Goal: Find specific page/section: Find specific page/section

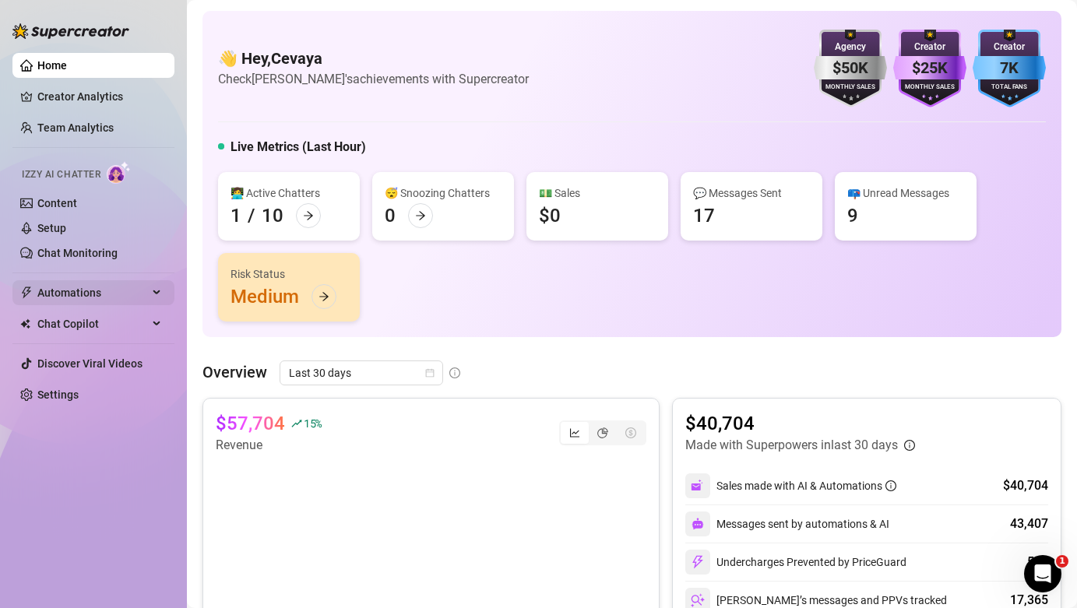
click at [72, 292] on span "Automations" at bounding box center [92, 292] width 111 height 25
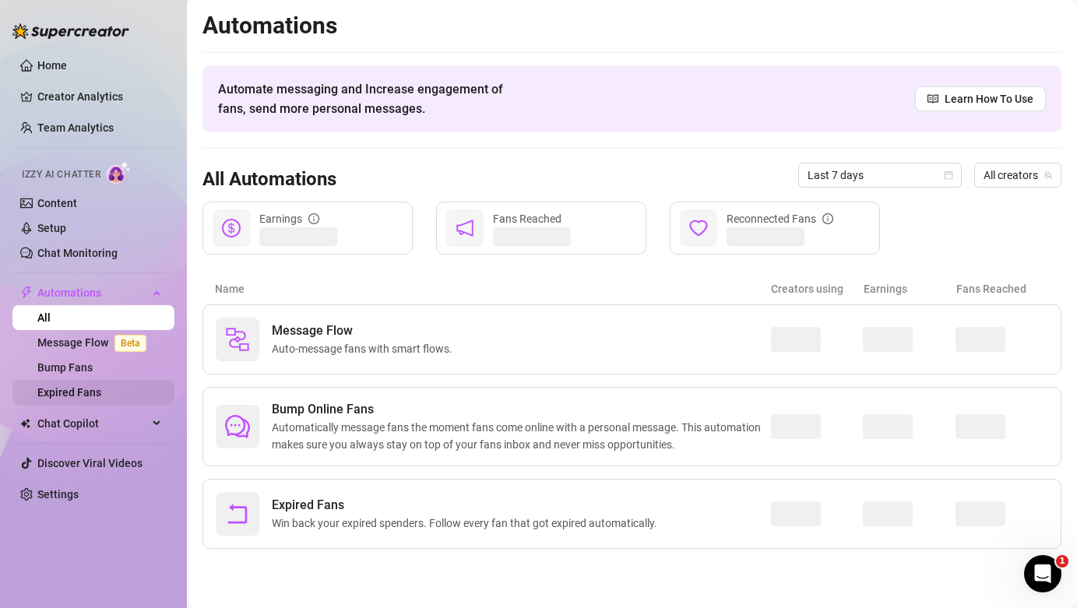
click at [86, 392] on link "Expired Fans" at bounding box center [69, 392] width 64 height 12
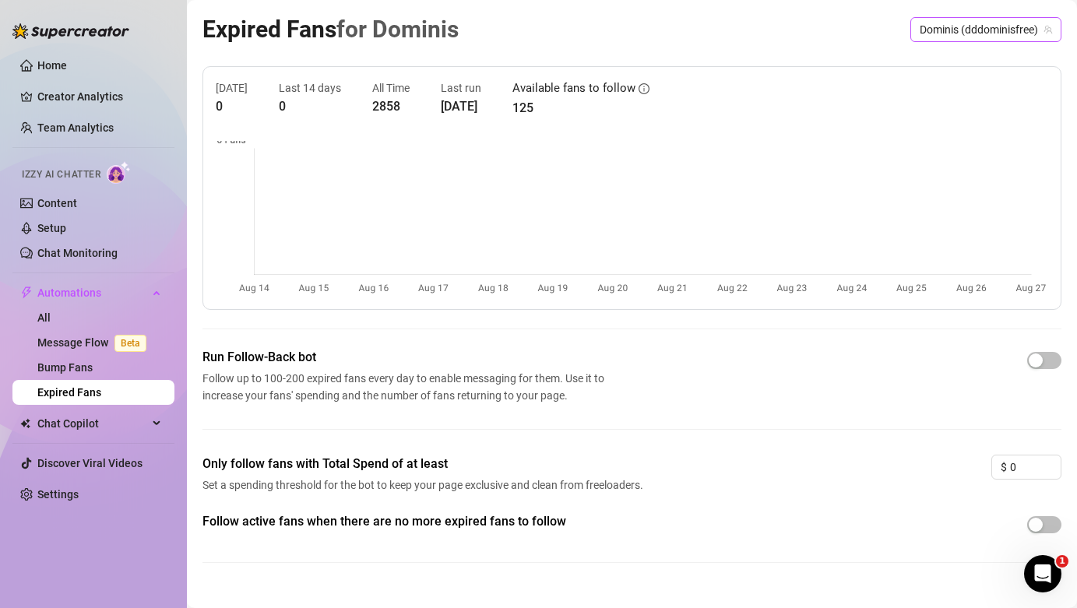
click at [960, 30] on span "Dominis (dddominisfree)" at bounding box center [986, 29] width 132 height 23
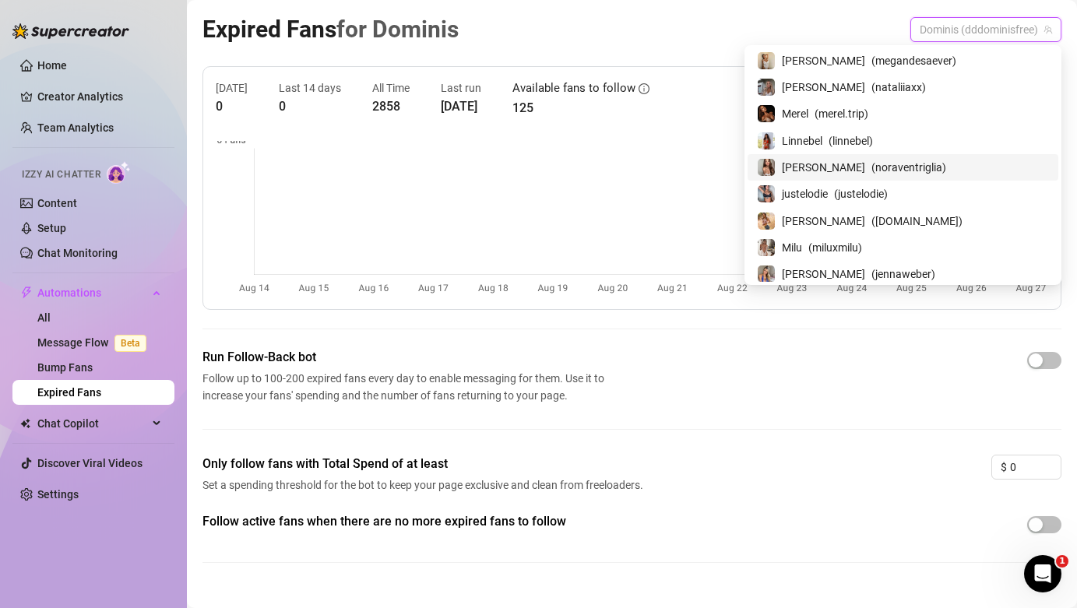
scroll to position [55, 0]
click at [928, 218] on div "[PERSON_NAME] ( [DOMAIN_NAME] )" at bounding box center [903, 219] width 292 height 19
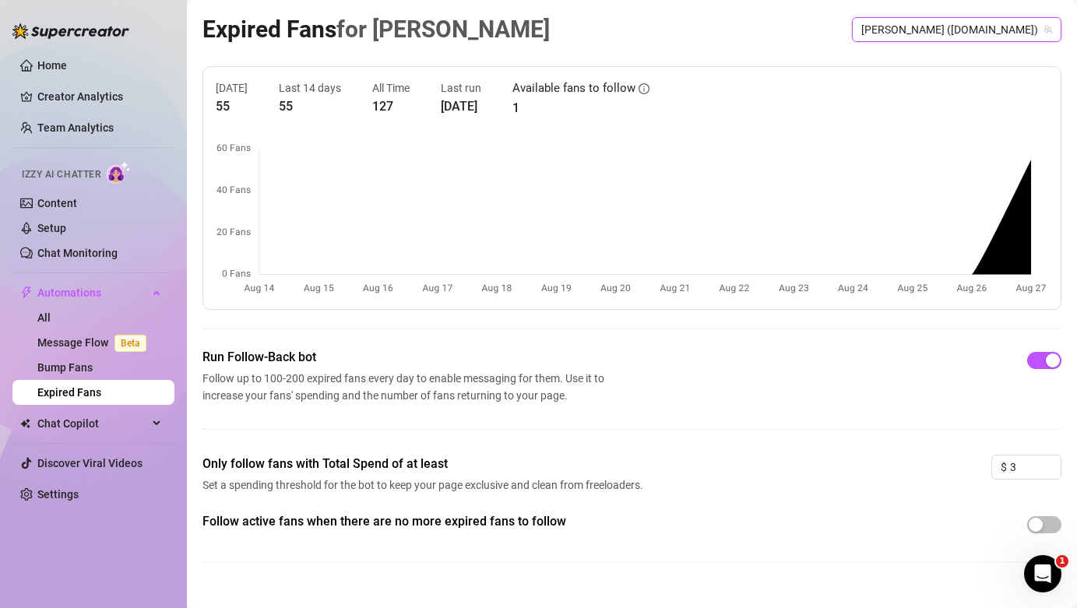
scroll to position [26, 0]
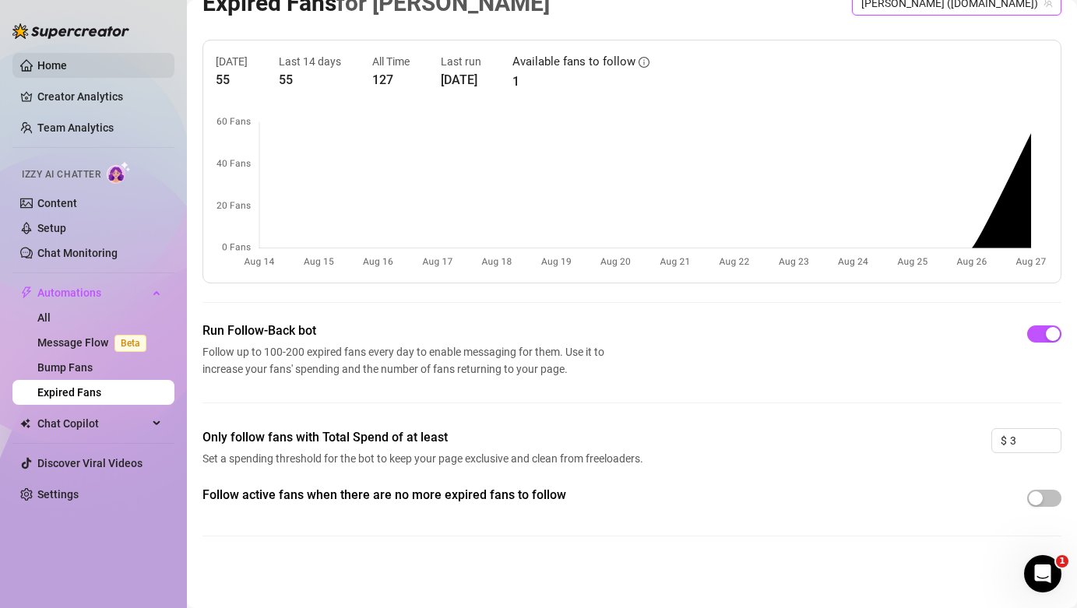
click at [47, 68] on link "Home" at bounding box center [52, 65] width 30 height 12
